Goal: Task Accomplishment & Management: Manage account settings

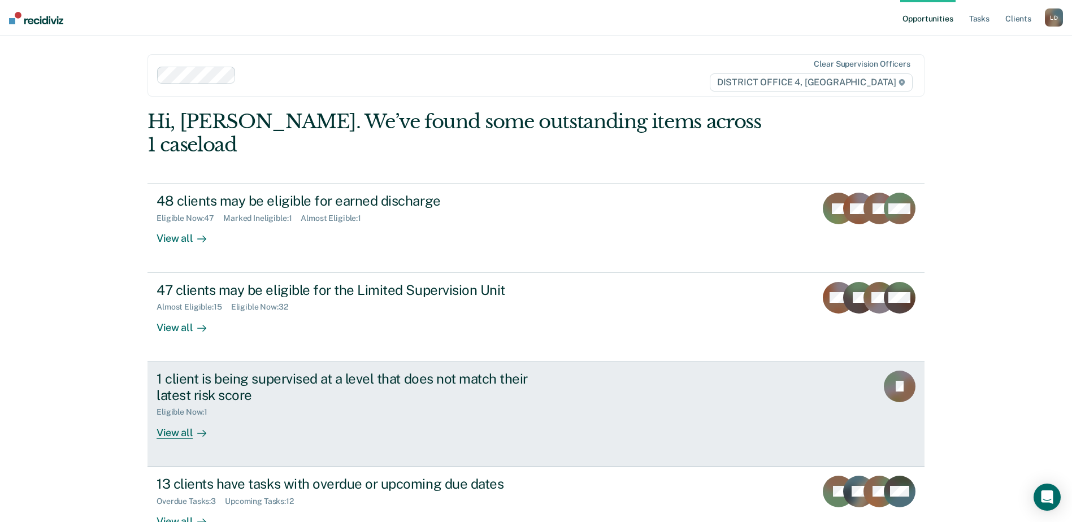
scroll to position [55, 0]
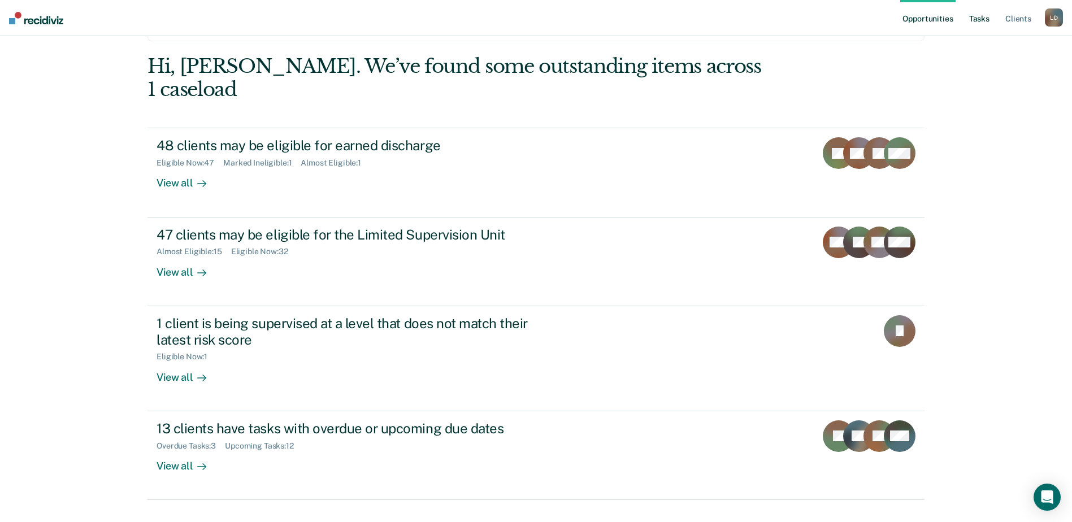
click at [977, 19] on link "Tasks" at bounding box center [979, 18] width 25 height 36
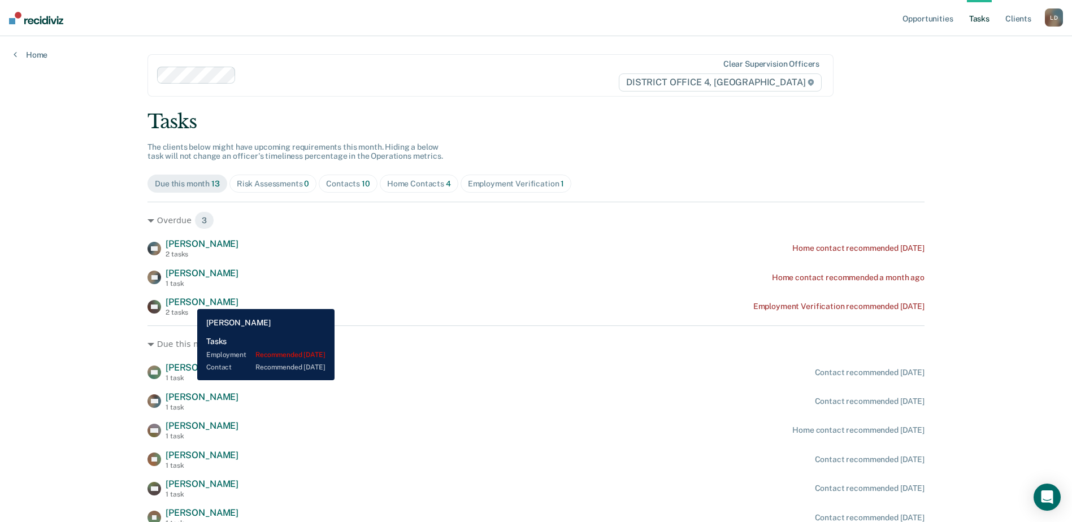
click at [189, 301] on span "[PERSON_NAME]" at bounding box center [202, 302] width 73 height 11
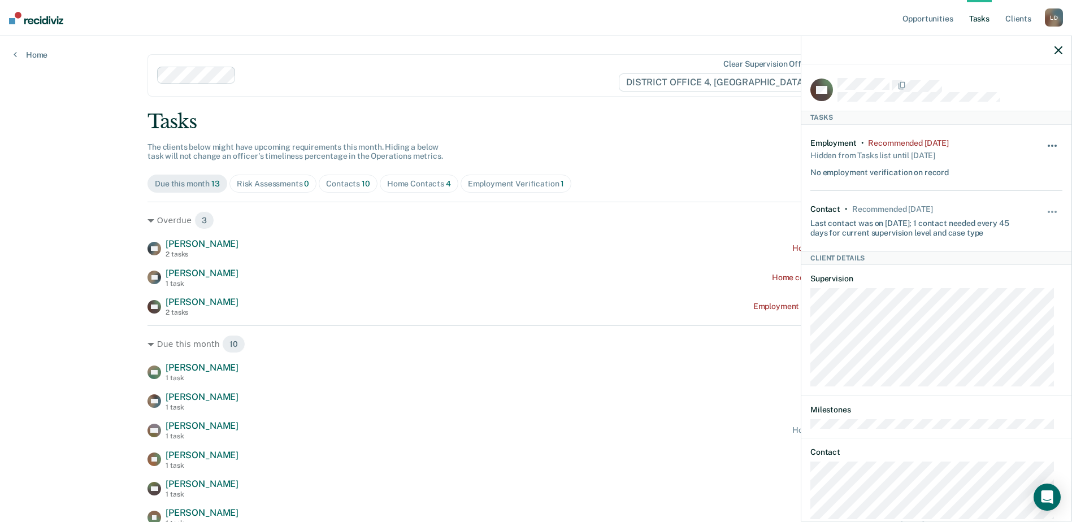
click at [1050, 144] on button "button" at bounding box center [1053, 151] width 19 height 18
click at [1010, 195] on button "7 days" at bounding box center [1021, 200] width 81 height 18
click at [486, 417] on div "CH [PERSON_NAME] 2 tasks Contact recommended [DATE] [GEOGRAPHIC_DATA] [PERSON_N…" at bounding box center [536, 489] width 777 height 310
click at [1057, 47] on icon "button" at bounding box center [1059, 50] width 8 height 8
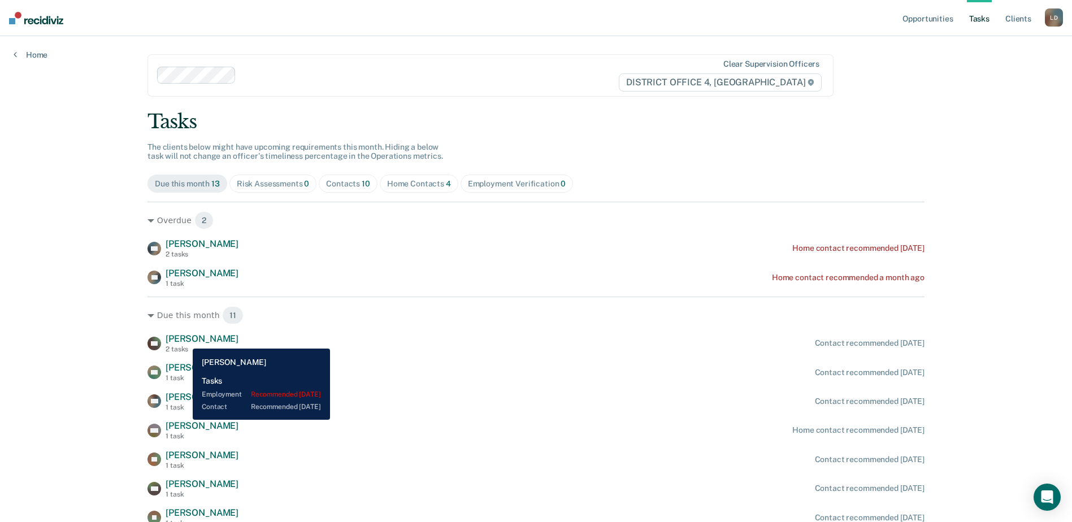
click at [184, 340] on span "[PERSON_NAME]" at bounding box center [202, 339] width 73 height 11
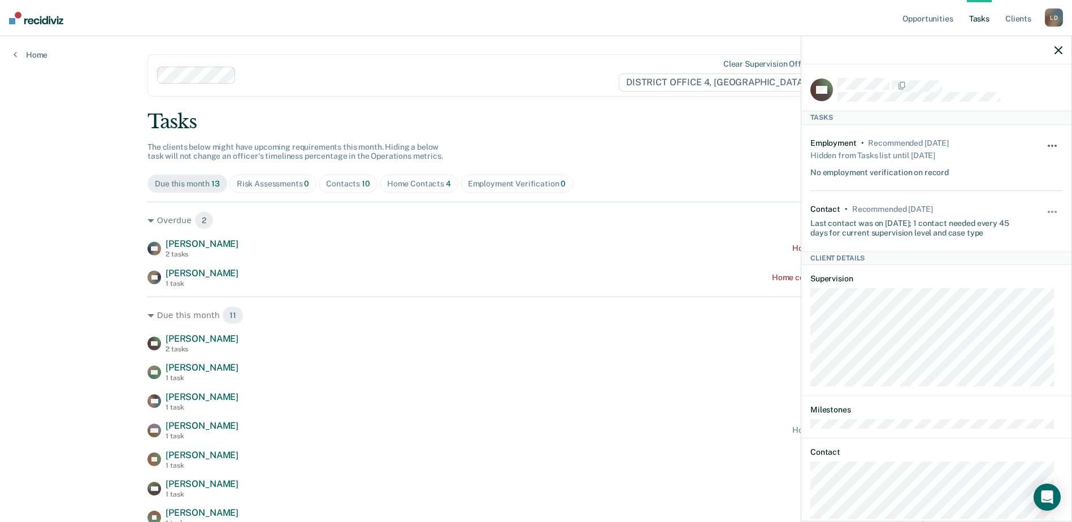
click at [1046, 146] on button "button" at bounding box center [1053, 151] width 19 height 18
click at [1055, 211] on span "button" at bounding box center [1056, 212] width 2 height 2
click at [1010, 267] on button "7 days" at bounding box center [1021, 266] width 81 height 18
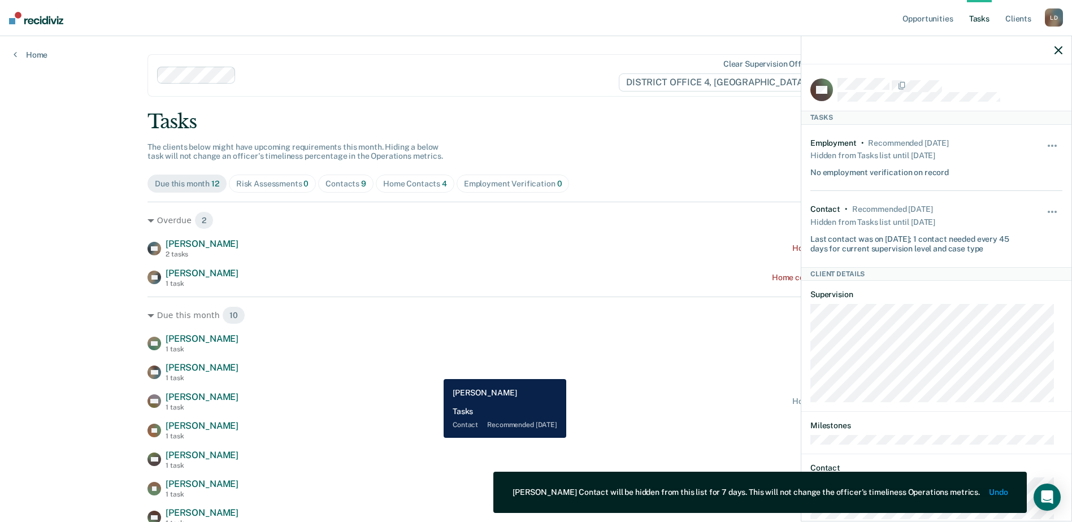
click at [435, 371] on div "TW [PERSON_NAME] 1 task Contact recommended [DATE]" at bounding box center [536, 372] width 777 height 20
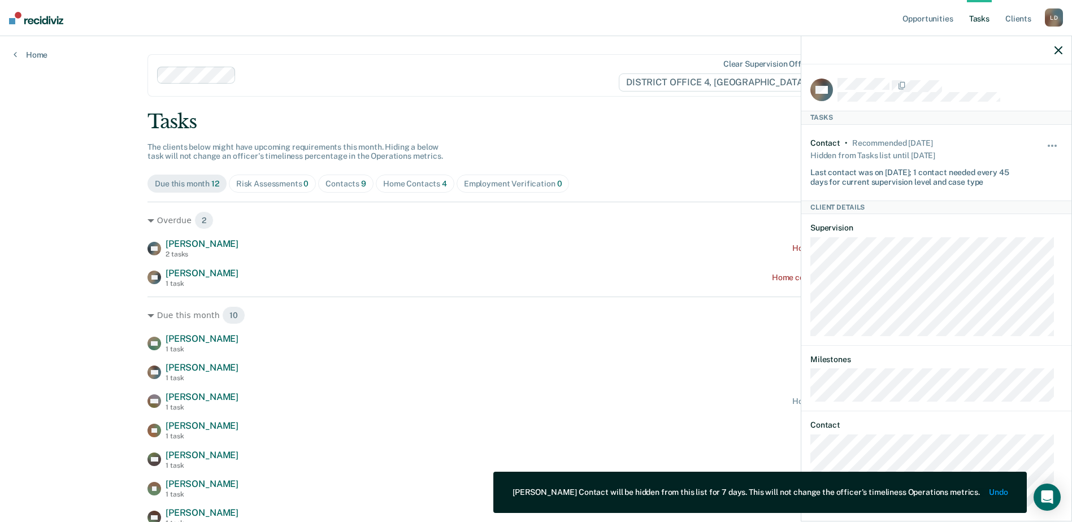
click at [1059, 49] on icon "button" at bounding box center [1059, 50] width 8 height 8
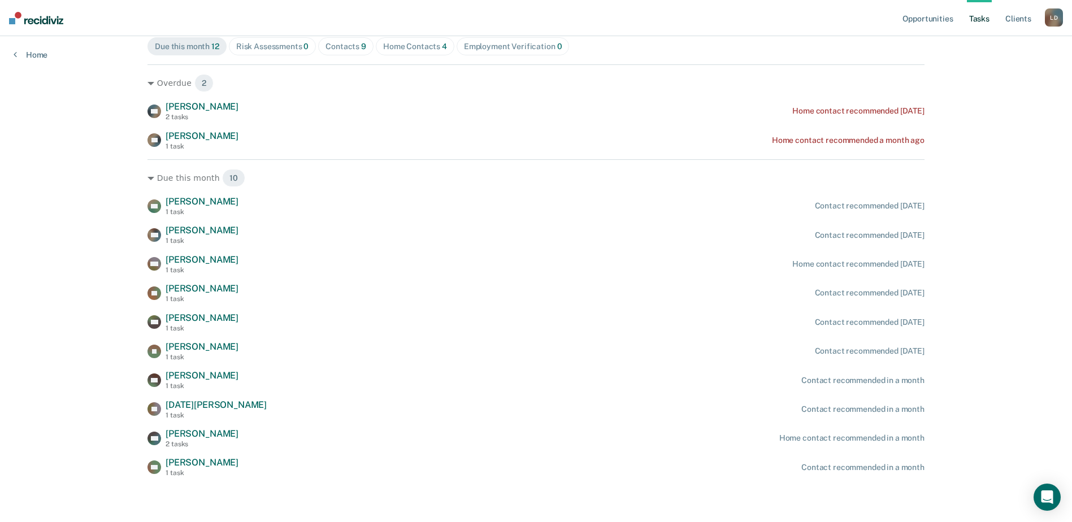
scroll to position [138, 0]
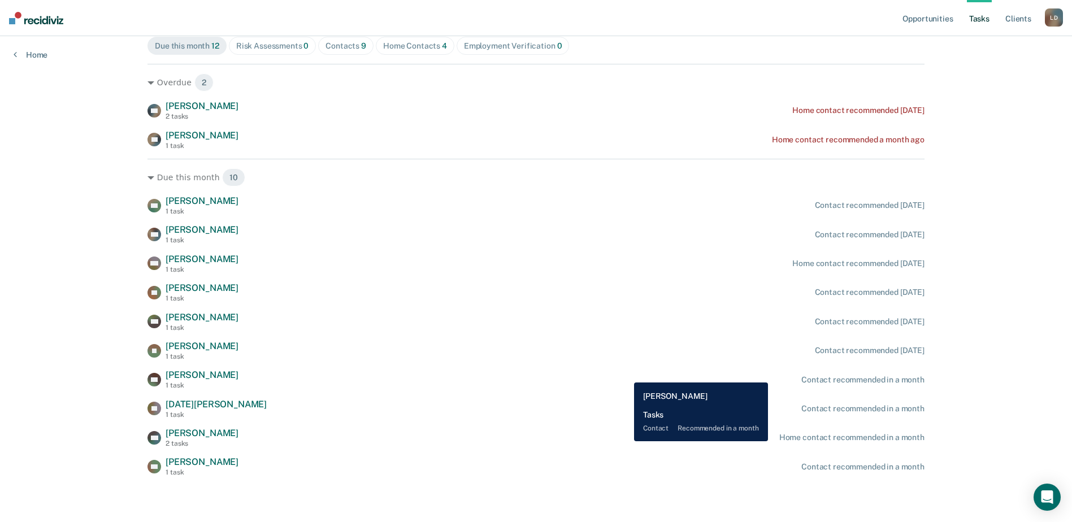
drag, startPoint x: 626, startPoint y: 374, endPoint x: 620, endPoint y: 377, distance: 6.8
drag, startPoint x: 620, startPoint y: 377, endPoint x: 473, endPoint y: 304, distance: 163.6
click at [473, 304] on div "WA [PERSON_NAME] 1 task Contact recommended [DATE] TW [PERSON_NAME] 1 task Cont…" at bounding box center [536, 337] width 777 height 282
